Goal: Book appointment/travel/reservation

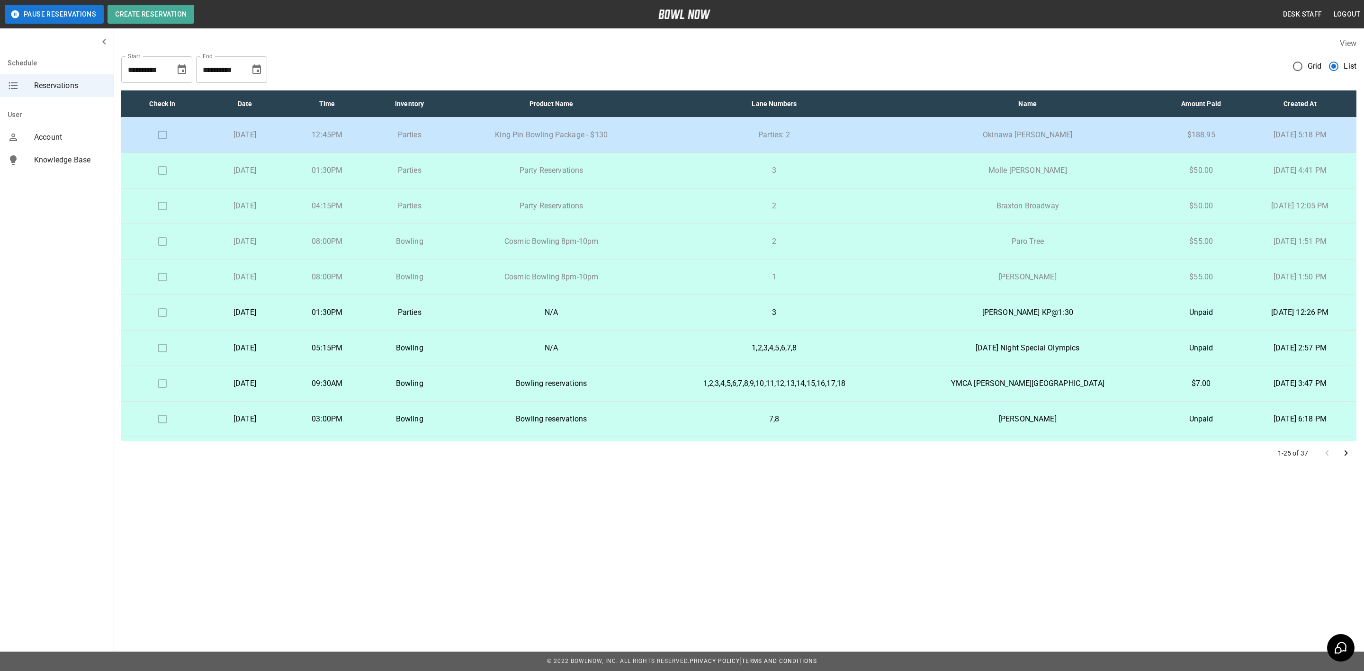
click at [175, 71] on button "Choose date, selected date is Sep 13, 2025" at bounding box center [181, 69] width 19 height 19
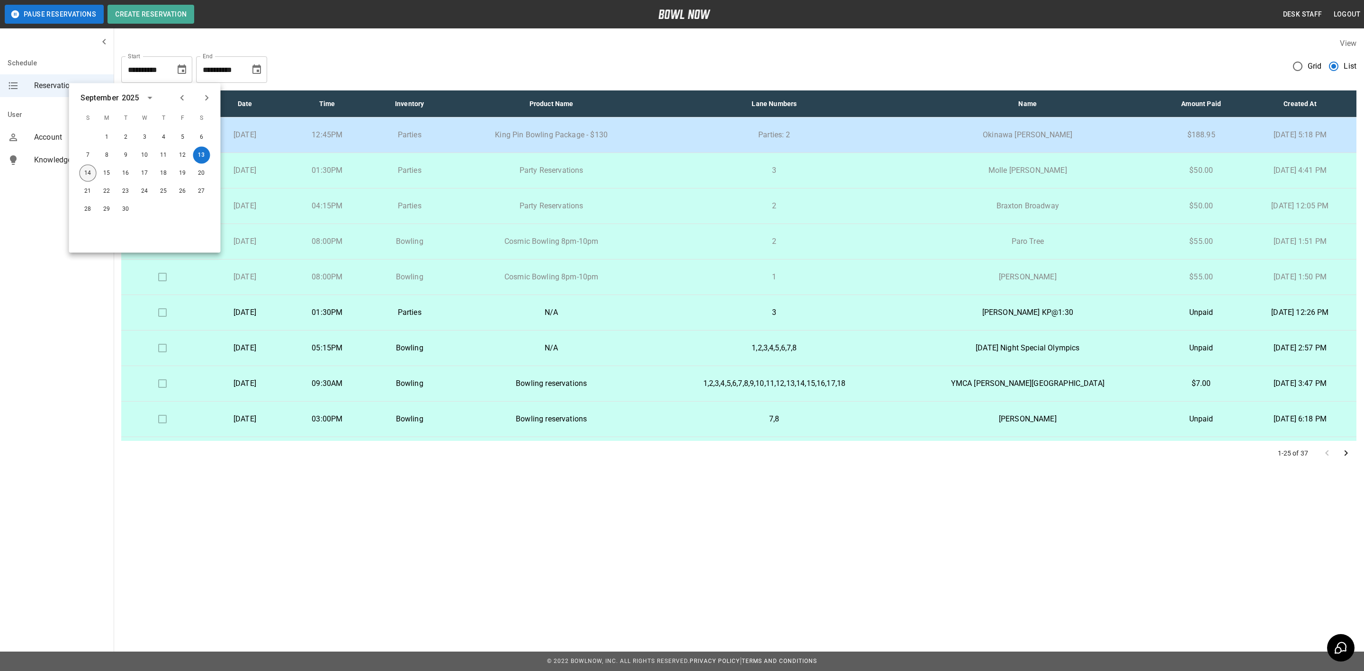
click at [90, 172] on button "14" at bounding box center [88, 173] width 17 height 17
type input "**********"
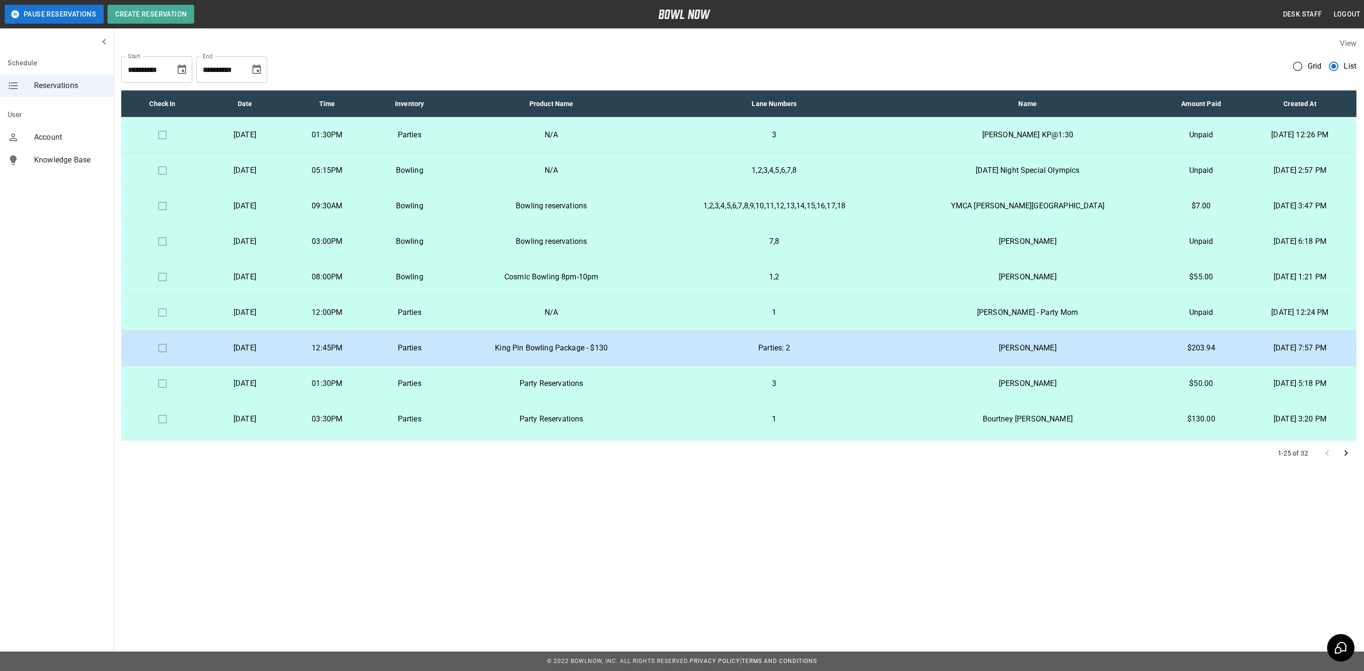
click at [74, 87] on span "Reservations" at bounding box center [70, 85] width 72 height 11
click at [1308, 67] on span "Grid" at bounding box center [1315, 66] width 14 height 11
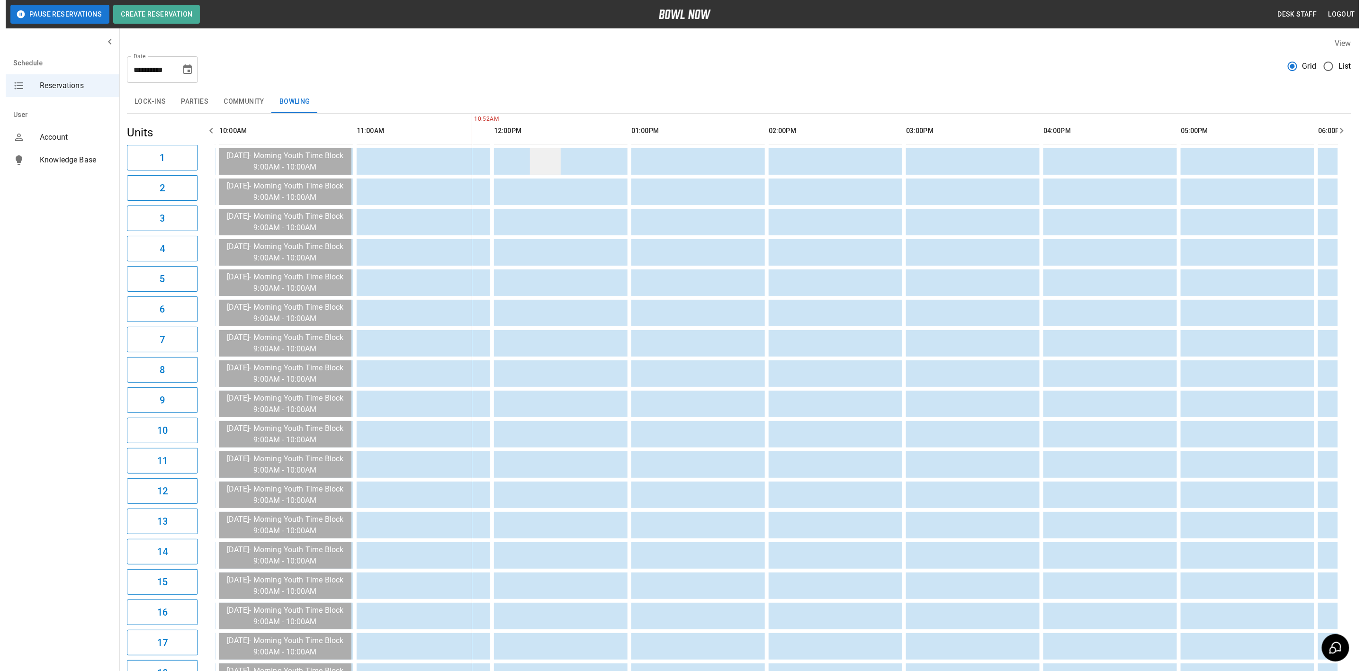
scroll to position [0, 137]
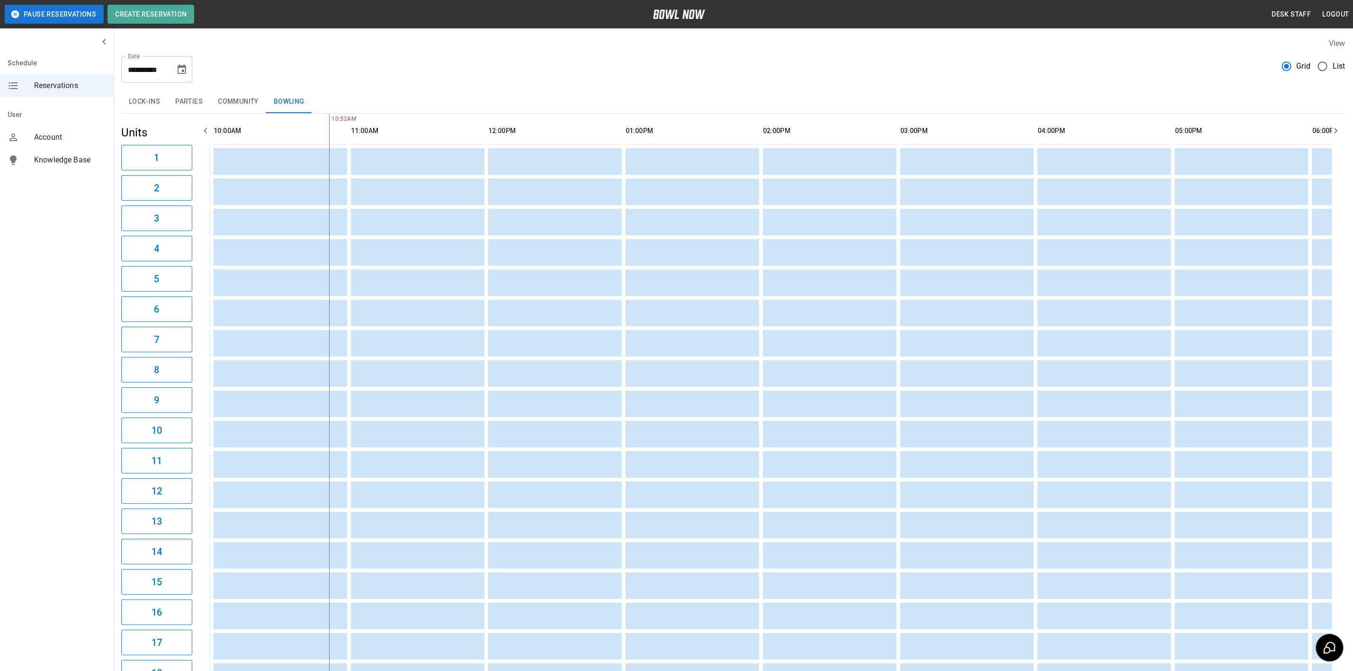
click at [198, 98] on button "Parties" at bounding box center [189, 101] width 43 height 23
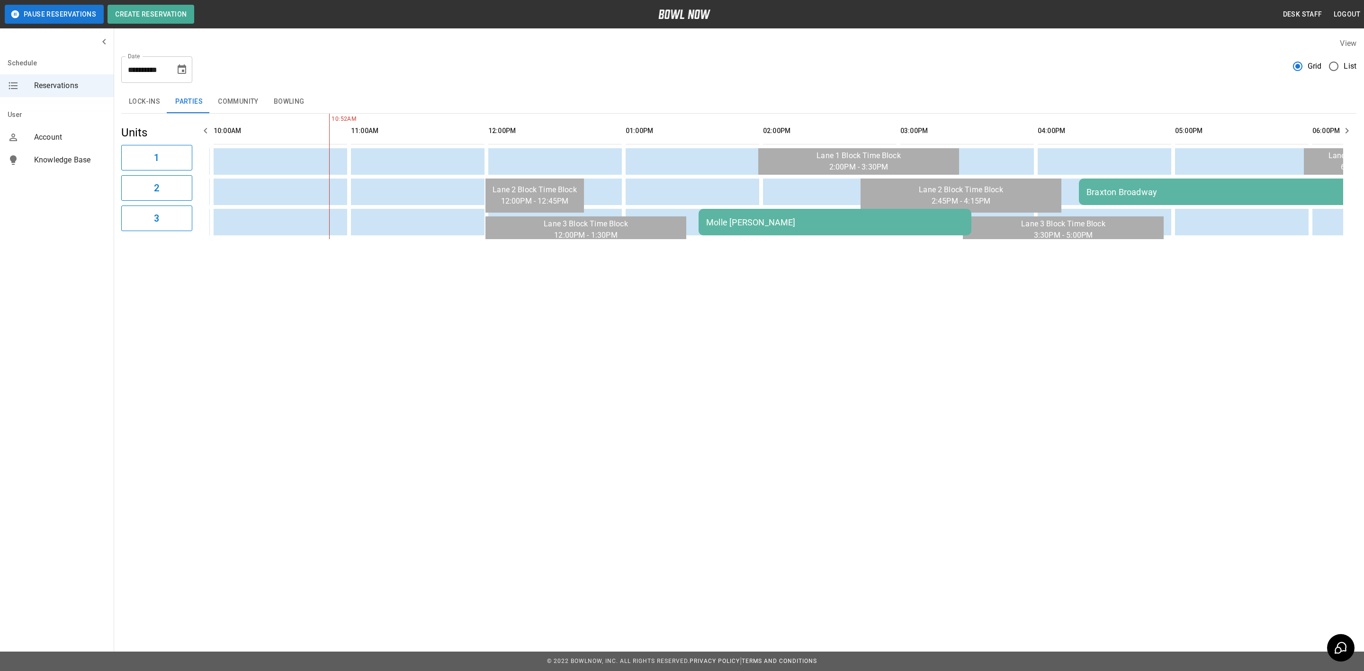
click at [719, 218] on div "Molle [PERSON_NAME]" at bounding box center [835, 222] width 258 height 10
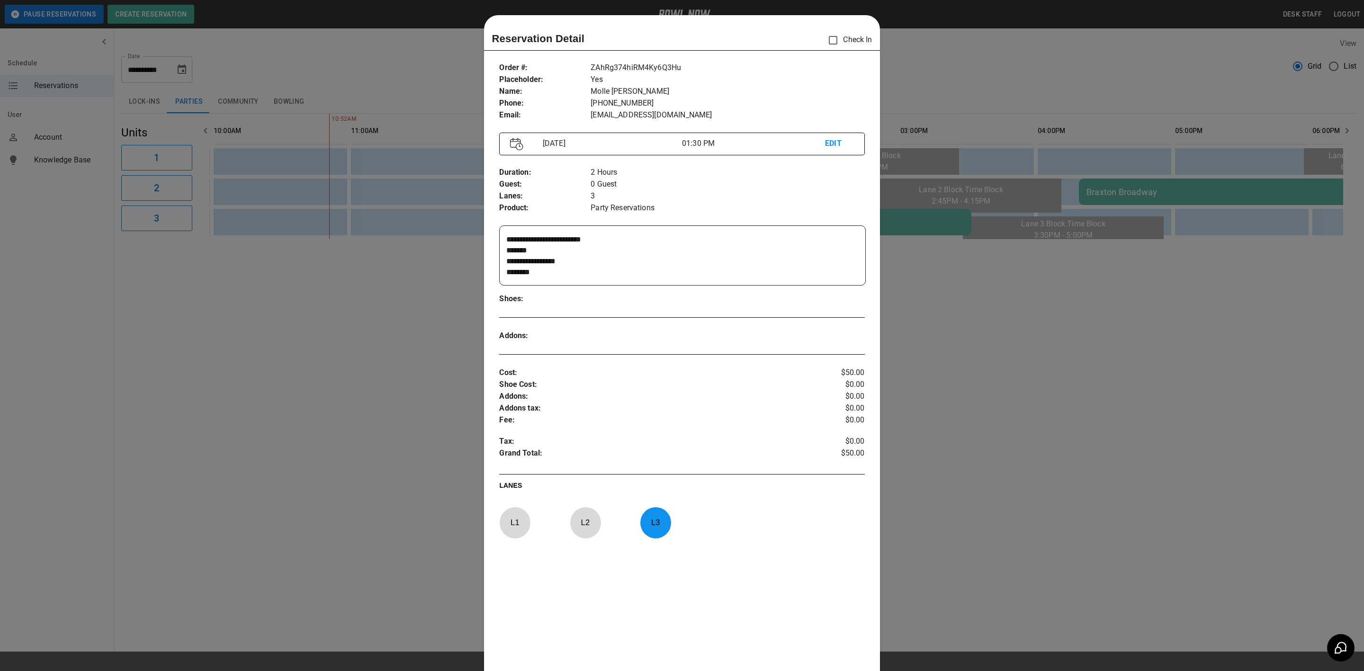
scroll to position [15, 0]
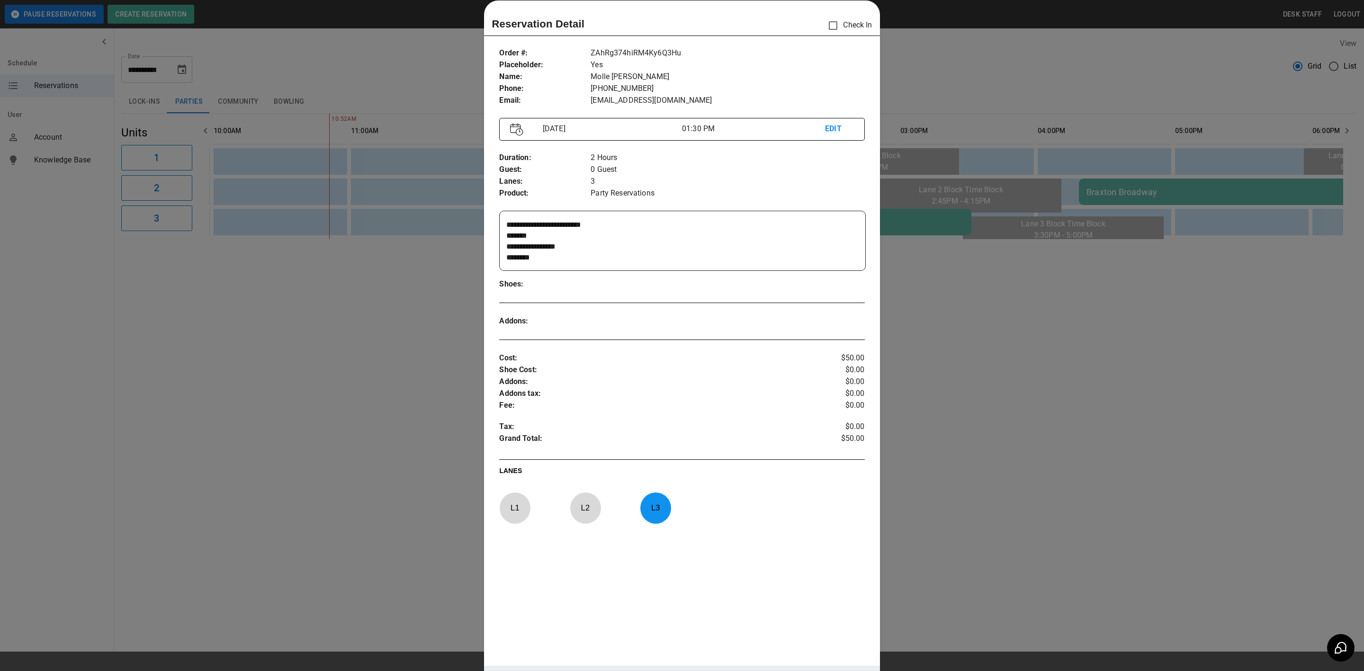
click at [984, 362] on div at bounding box center [682, 335] width 1364 height 671
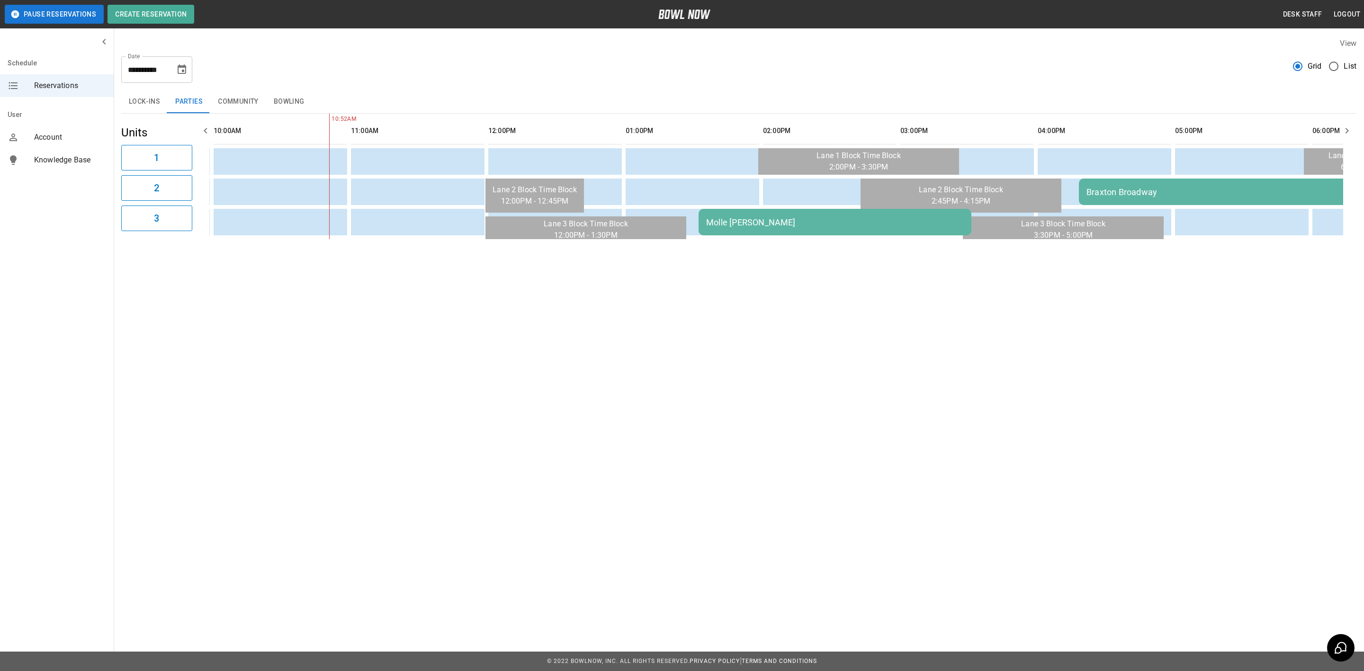
click at [1103, 192] on div "Braxton Broadway" at bounding box center [1216, 192] width 258 height 10
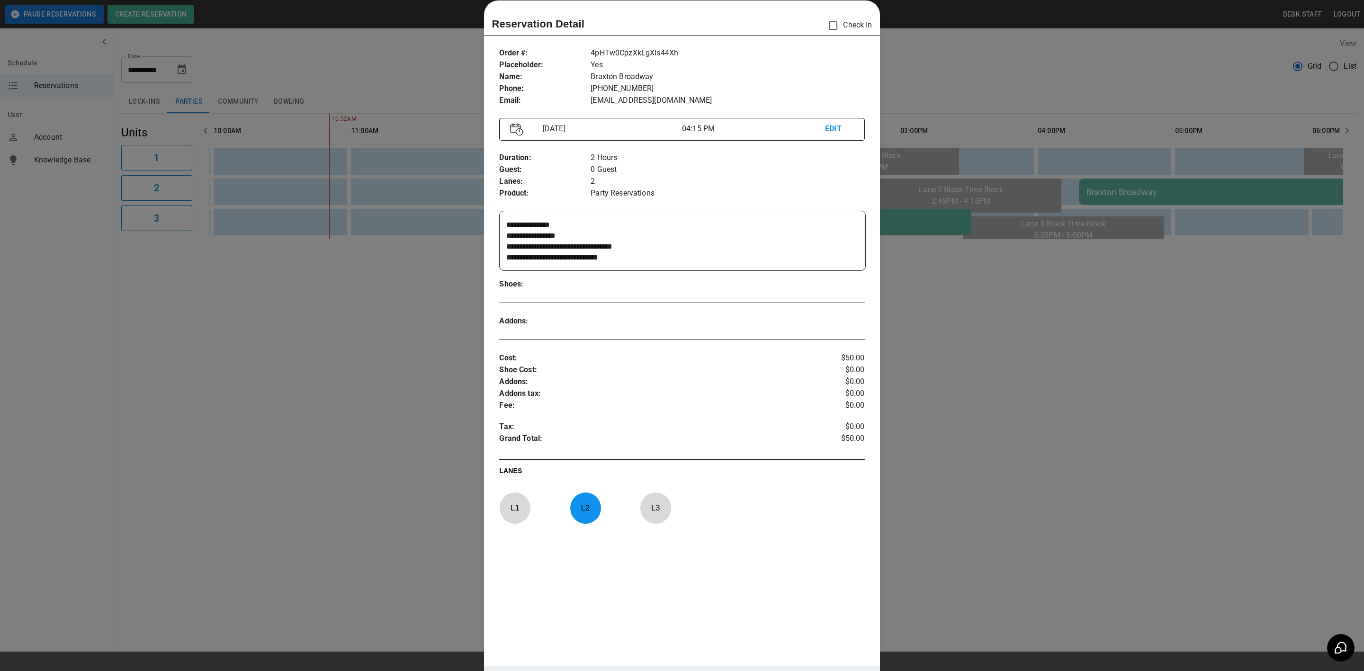
click at [1080, 367] on div at bounding box center [682, 335] width 1364 height 671
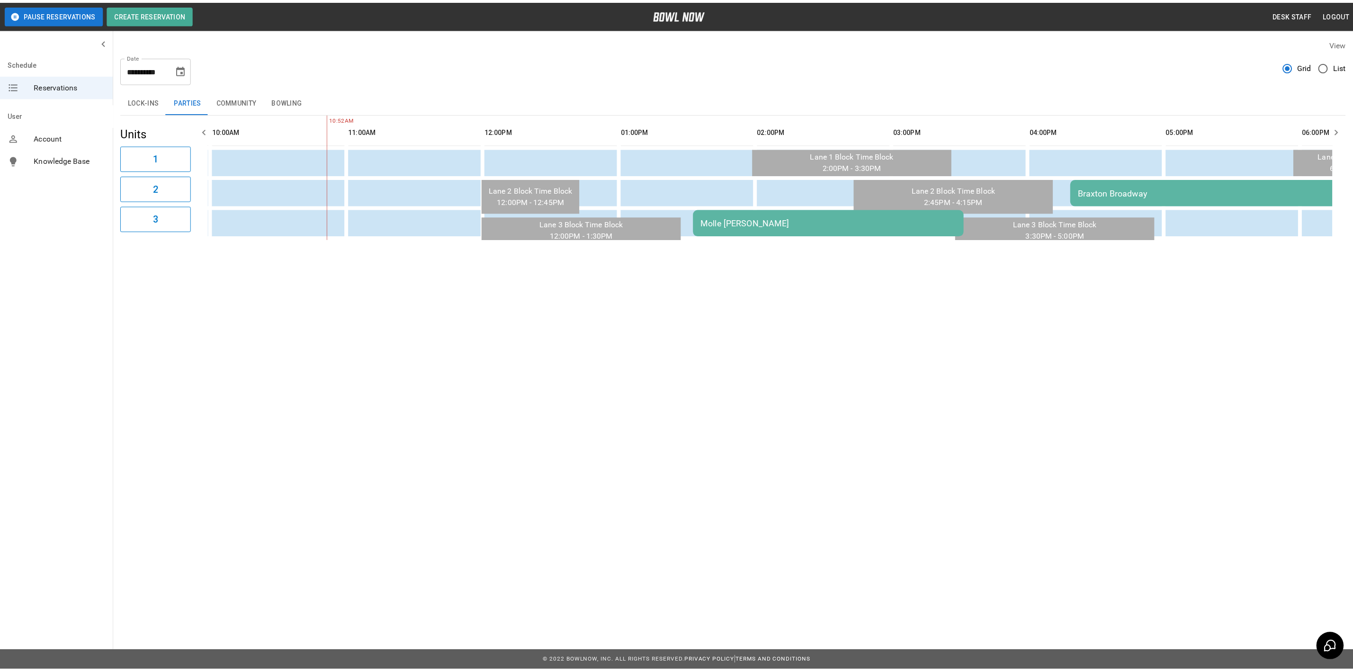
scroll to position [0, 0]
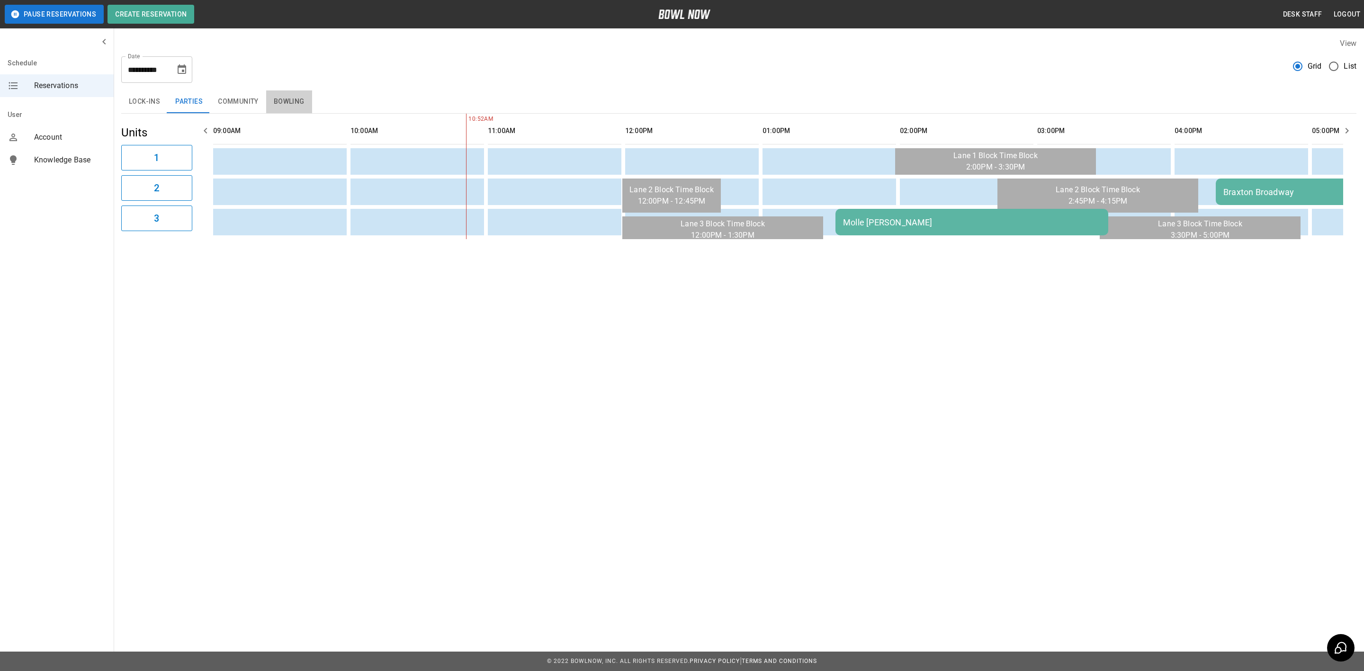
click at [293, 101] on button "Bowling" at bounding box center [289, 101] width 46 height 23
